Goal: Information Seeking & Learning: Find specific fact

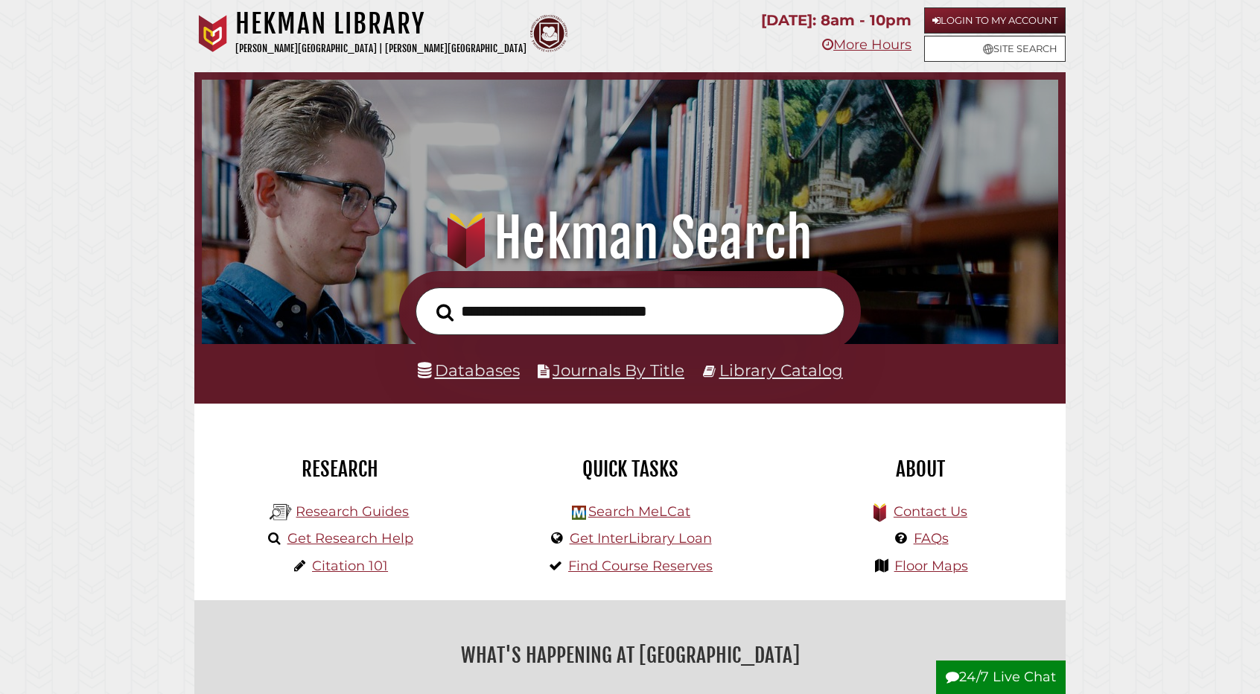
scroll to position [283, 849]
click at [1022, 16] on link "Login to My Account" at bounding box center [994, 20] width 141 height 26
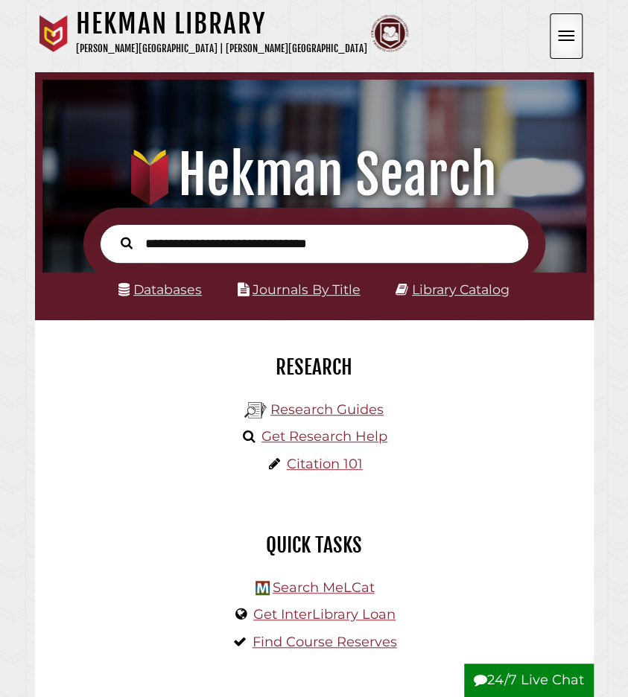
scroll to position [179, 536]
click at [204, 257] on input "text" at bounding box center [314, 243] width 429 height 39
type input "*"
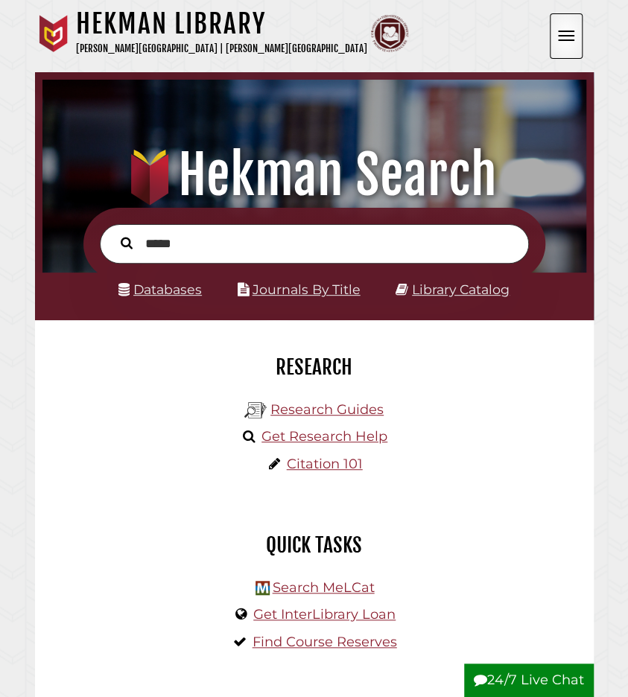
type input "*****"
click at [113, 233] on button "Search" at bounding box center [126, 242] width 27 height 19
